Goal: Browse casually

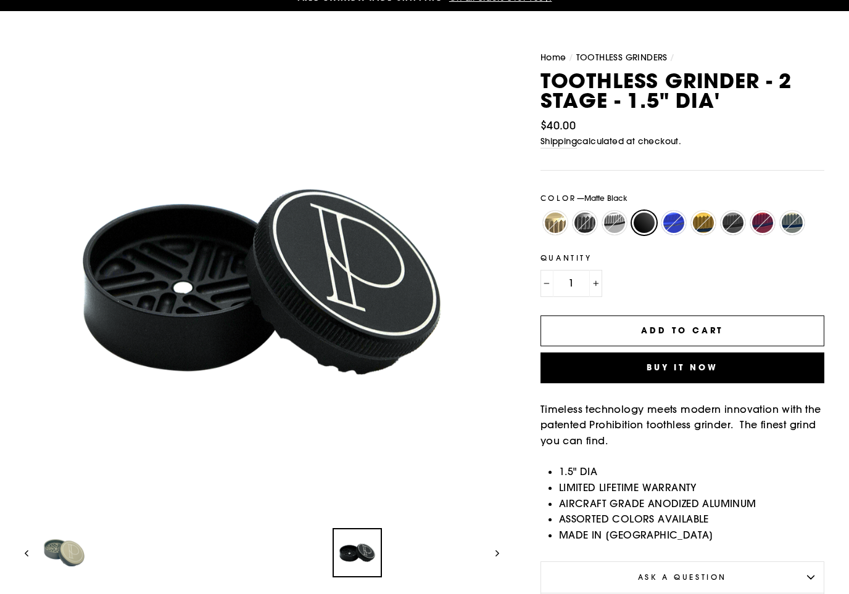
scroll to position [87, 0]
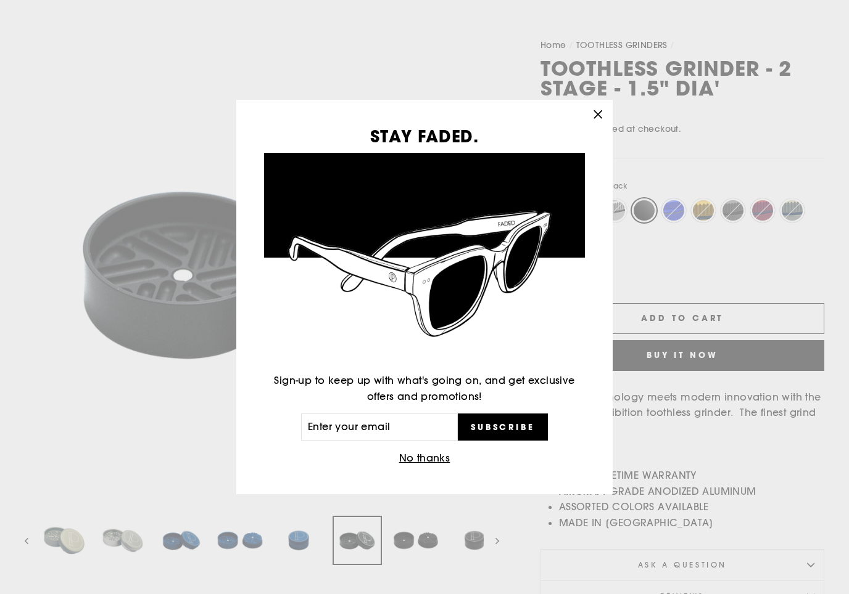
click at [589, 123] on icon "button" at bounding box center [597, 114] width 17 height 17
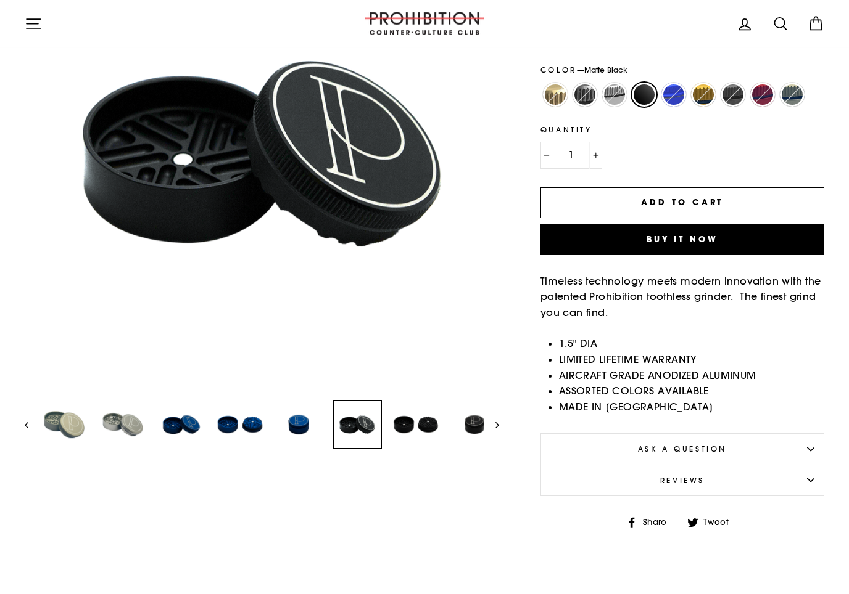
scroll to position [203, 0]
click at [57, 427] on img at bounding box center [64, 424] width 47 height 47
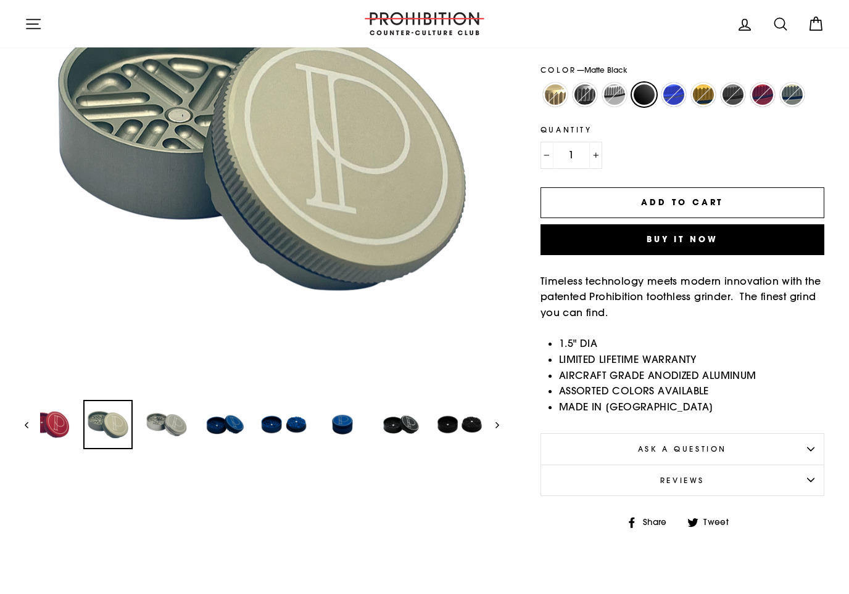
click at [149, 422] on img at bounding box center [166, 424] width 47 height 47
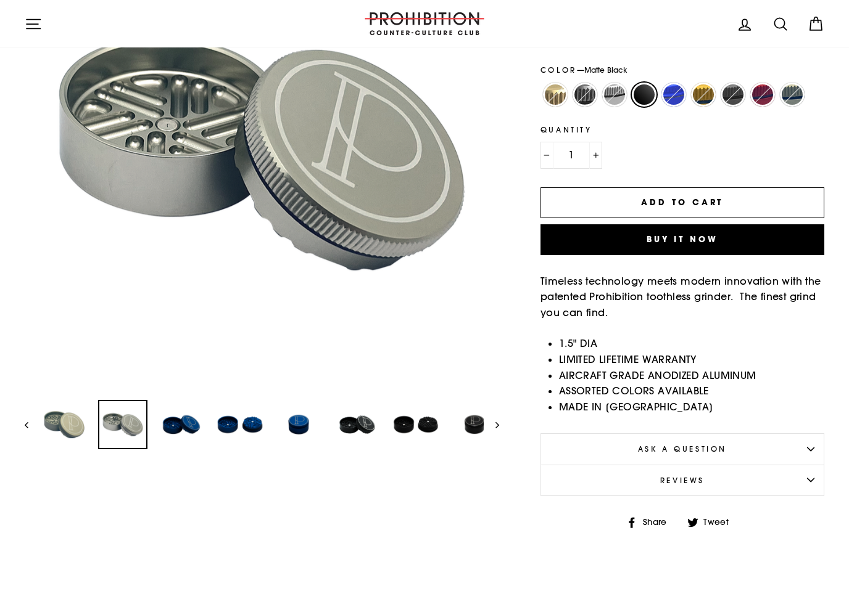
click at [171, 425] on img at bounding box center [181, 424] width 47 height 47
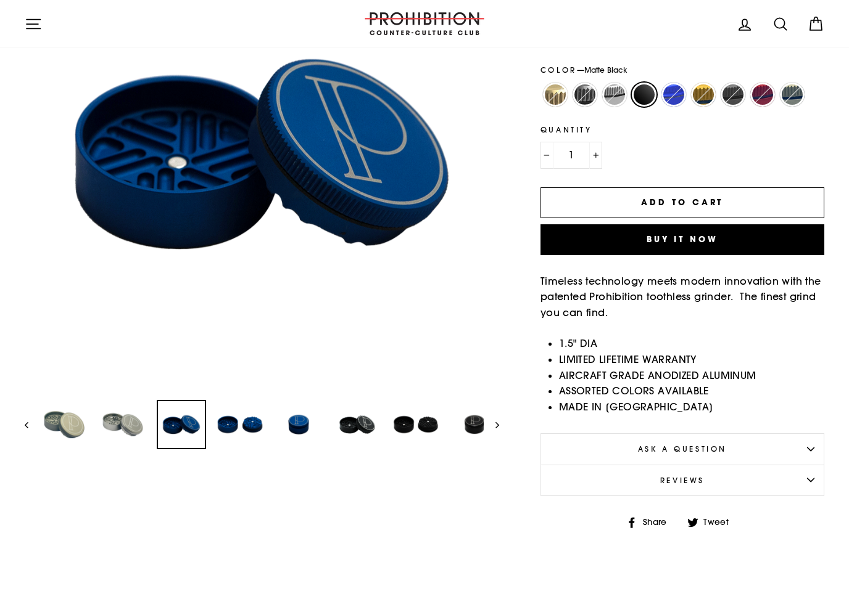
click at [231, 434] on img at bounding box center [239, 424] width 47 height 47
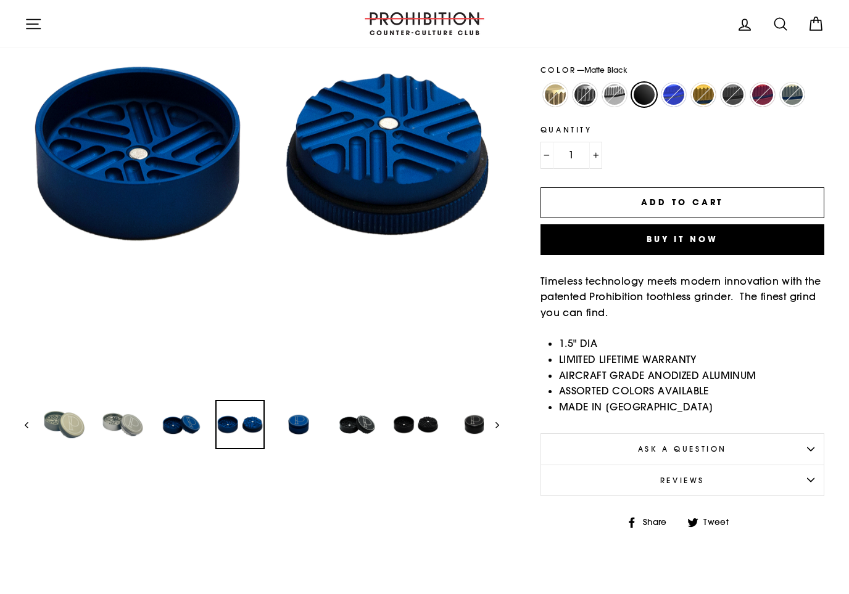
click at [305, 433] on img at bounding box center [298, 424] width 47 height 47
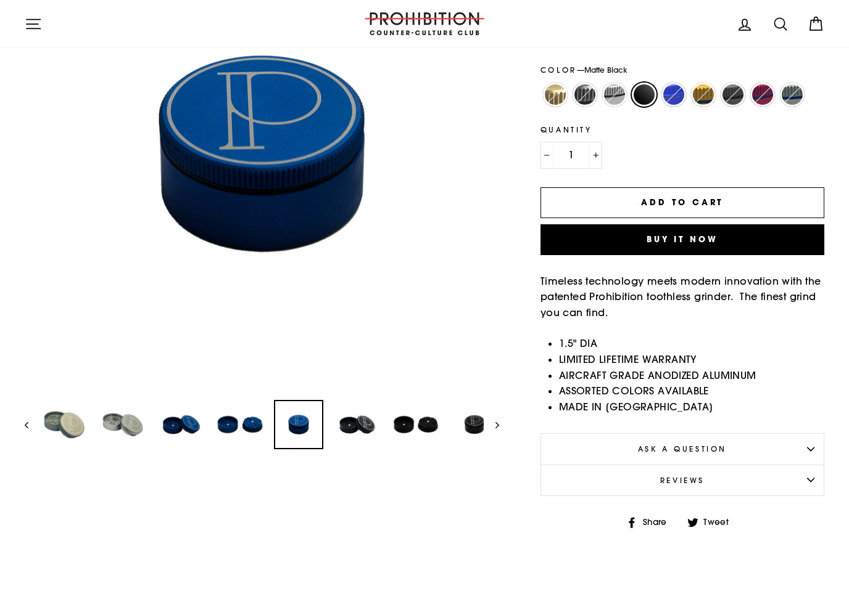
click at [368, 421] on img at bounding box center [357, 424] width 47 height 47
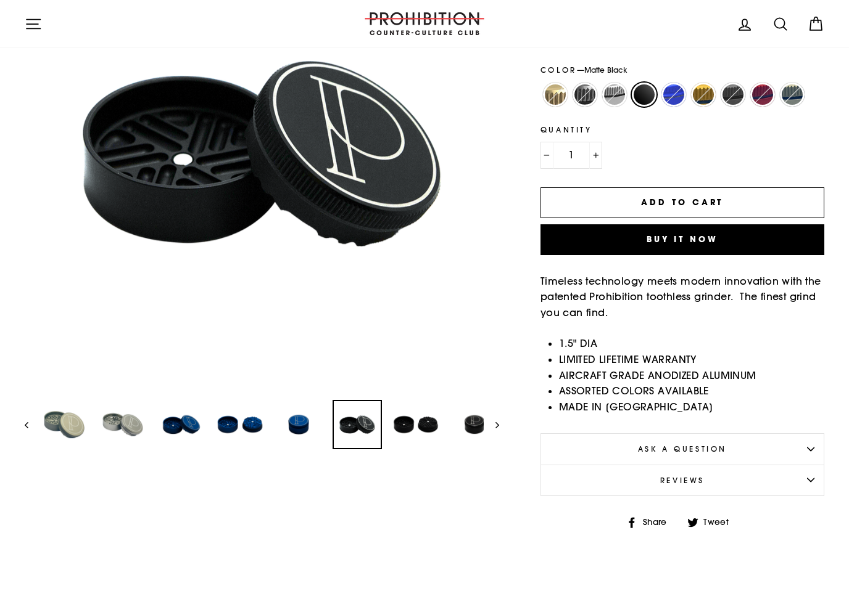
click at [414, 424] on img at bounding box center [415, 424] width 47 height 47
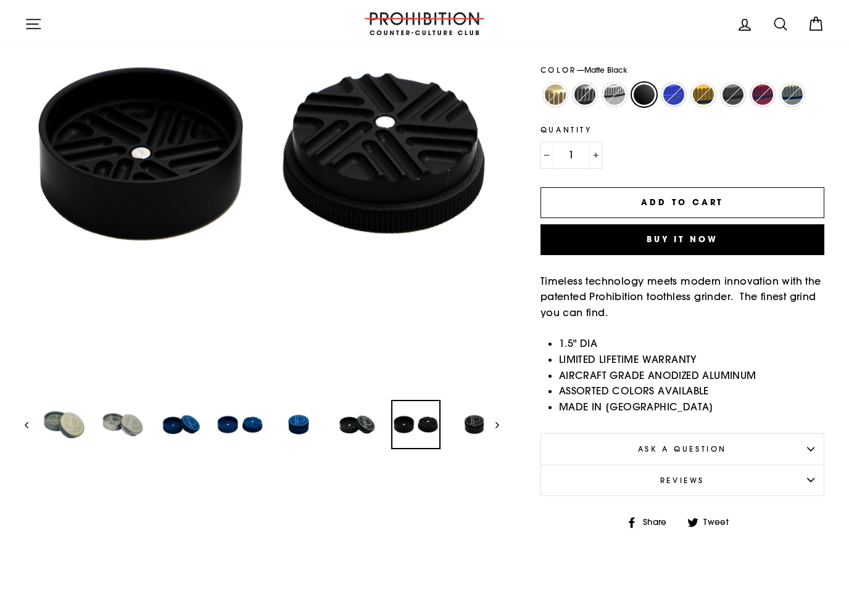
click at [474, 426] on img at bounding box center [474, 424] width 47 height 47
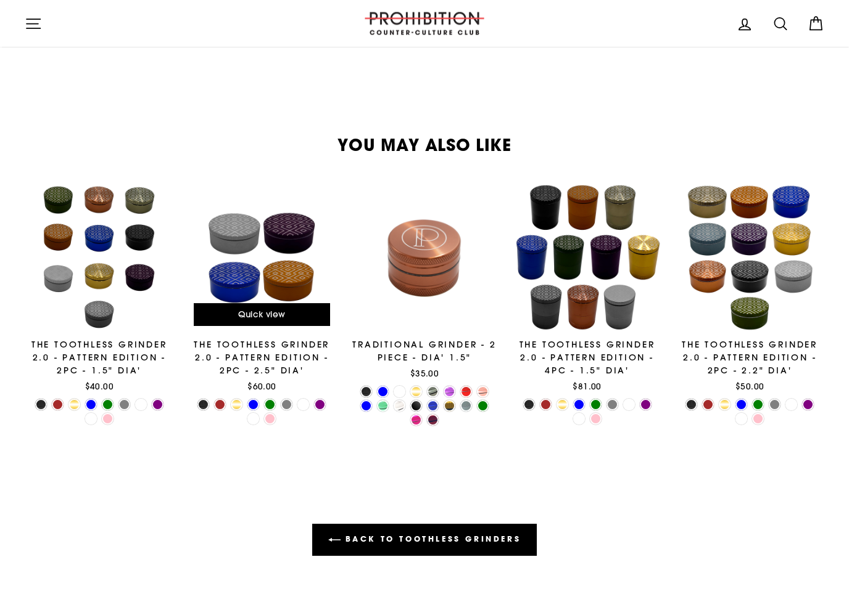
scroll to position [689, 0]
click at [273, 285] on div at bounding box center [262, 258] width 150 height 150
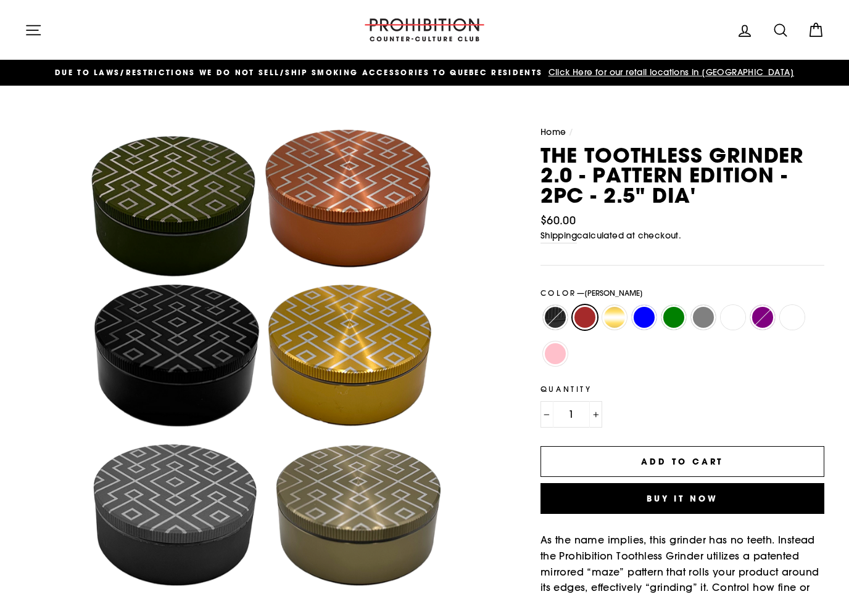
click at [414, 28] on img at bounding box center [424, 29] width 123 height 23
